Goal: Find specific page/section: Find specific page/section

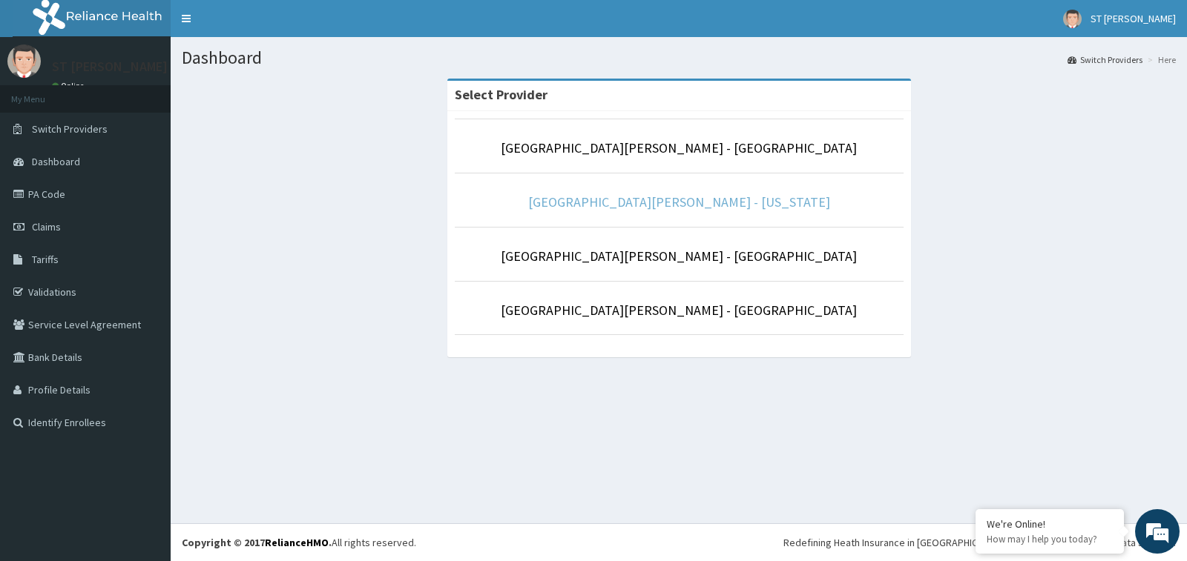
click at [710, 202] on link "[GEOGRAPHIC_DATA][PERSON_NAME] - [US_STATE]" at bounding box center [679, 202] width 302 height 17
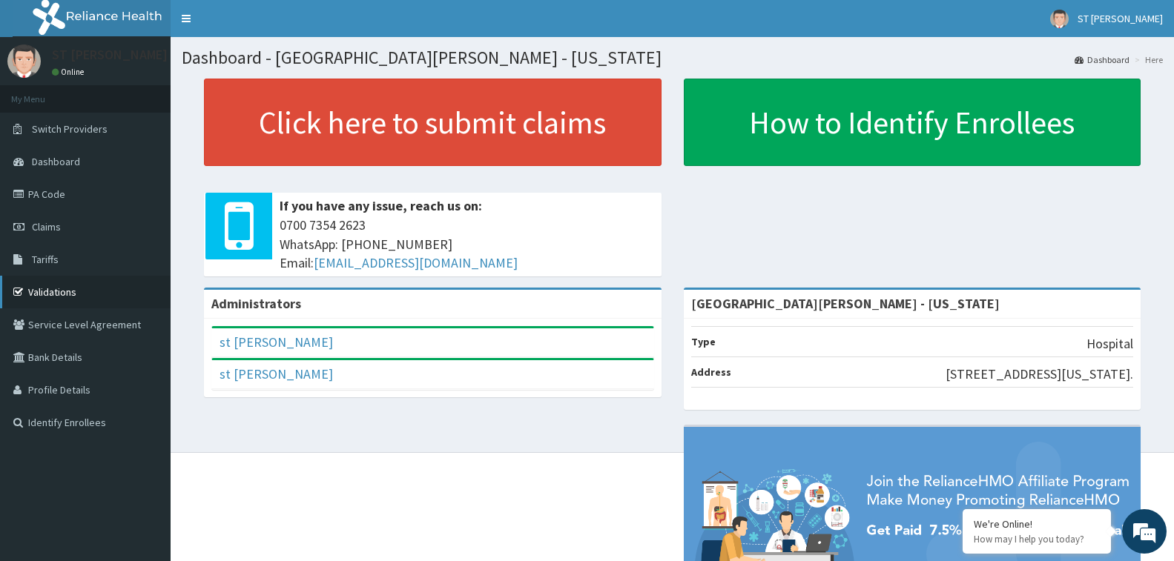
click at [66, 294] on link "Validations" at bounding box center [85, 292] width 171 height 33
click at [62, 287] on link "Validations" at bounding box center [85, 292] width 171 height 33
